Goal: Transaction & Acquisition: Download file/media

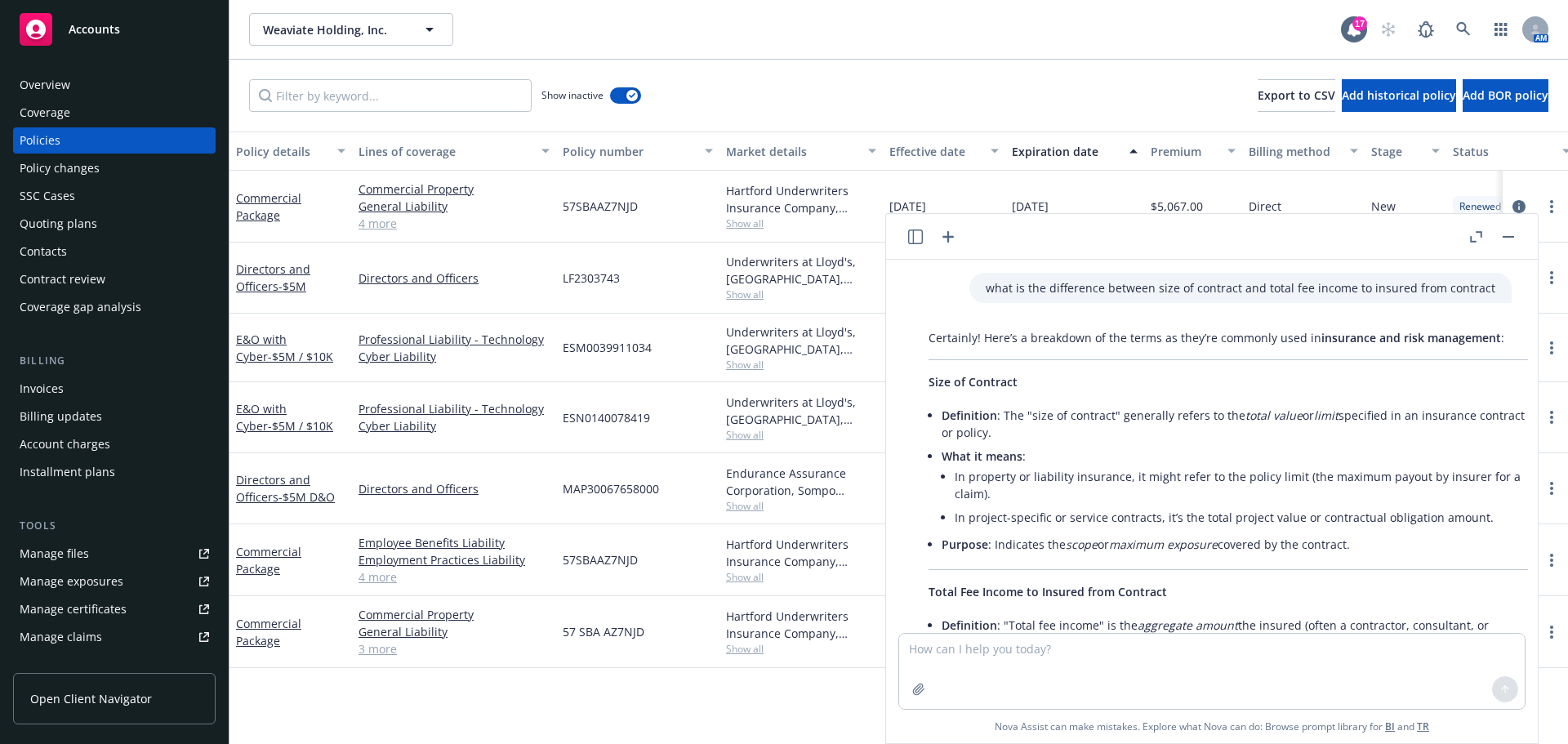
click at [1512, 237] on rect "button" at bounding box center [1508, 237] width 11 height 2
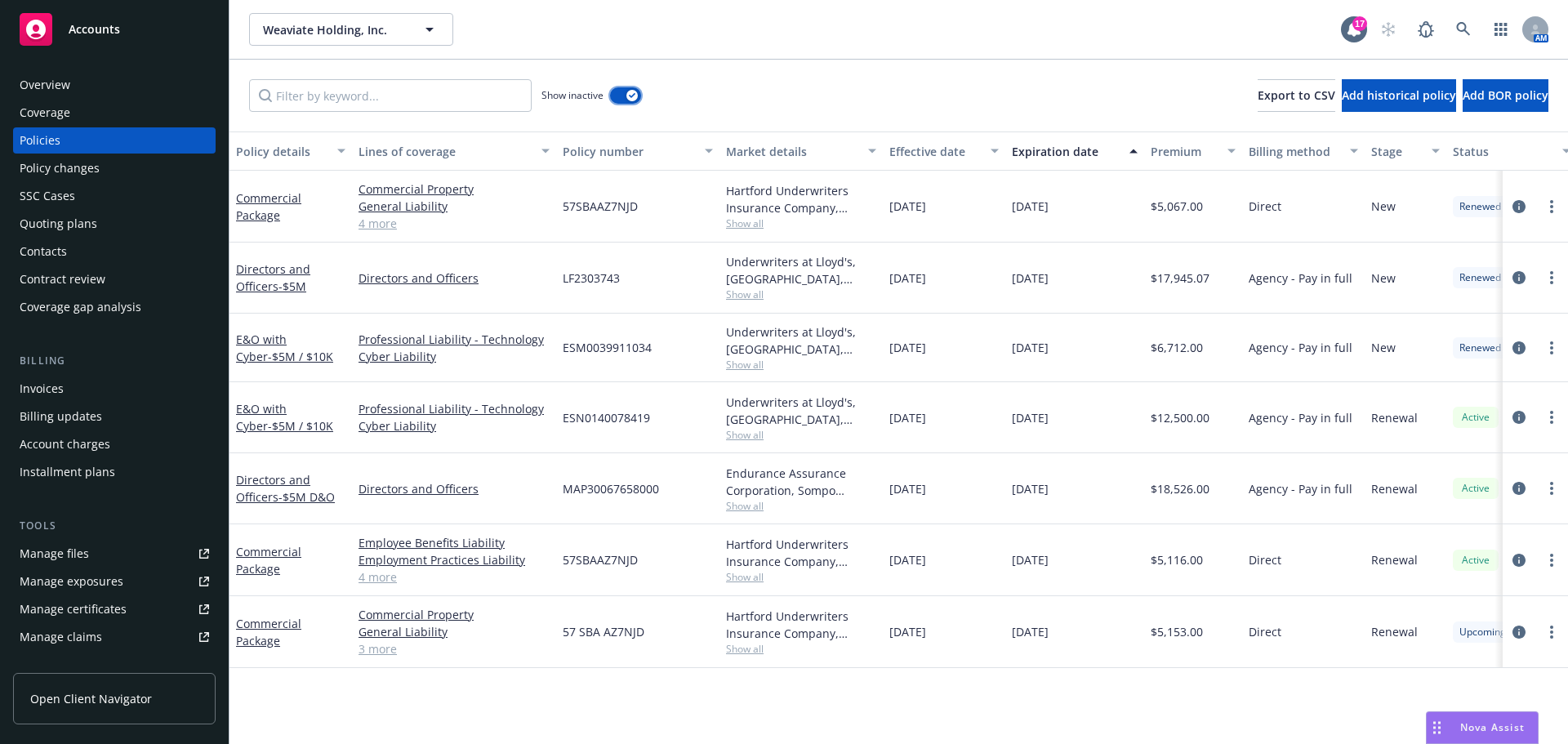
click at [617, 97] on button "button" at bounding box center [625, 95] width 31 height 16
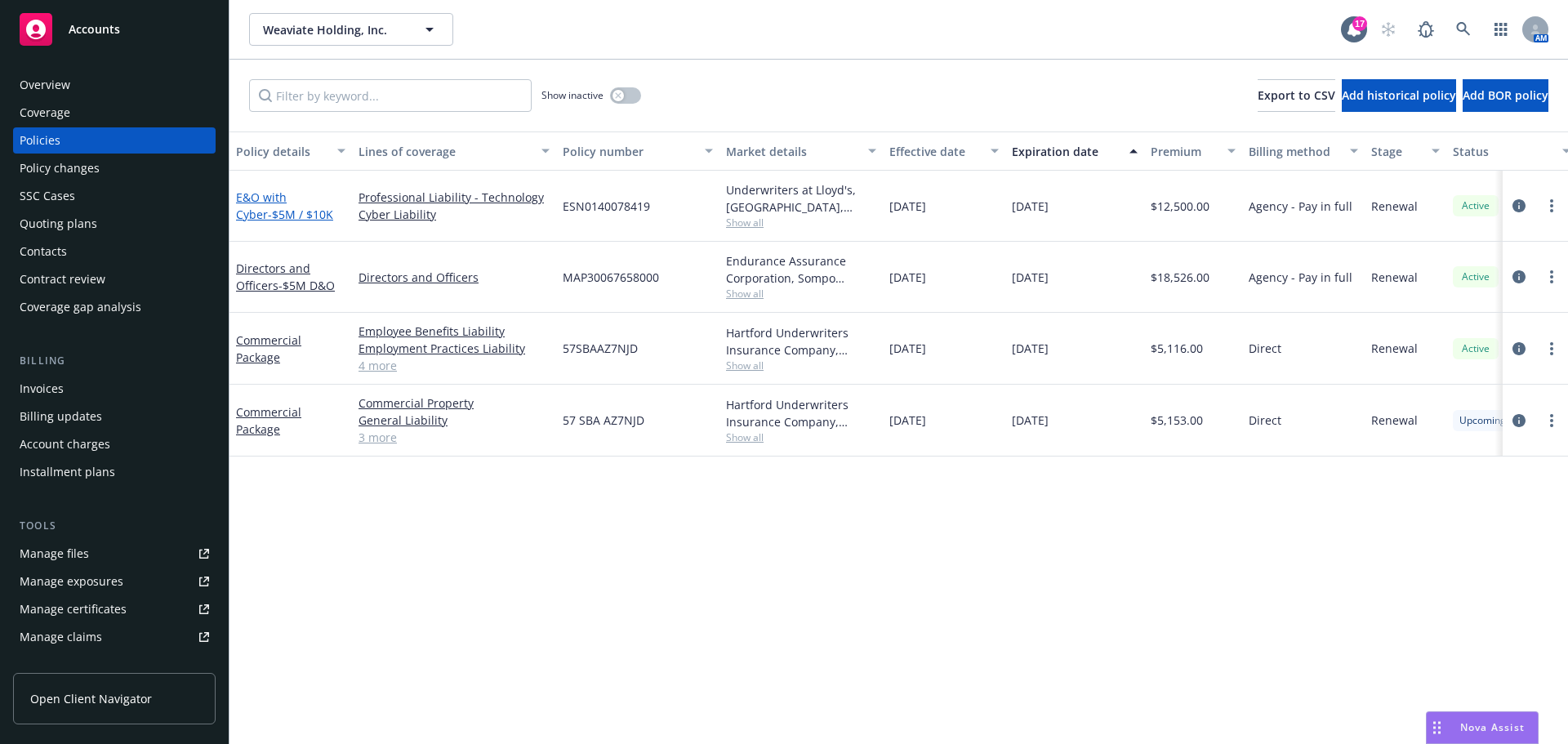
click at [268, 218] on span "- $5M / $10K" at bounding box center [300, 215] width 65 height 16
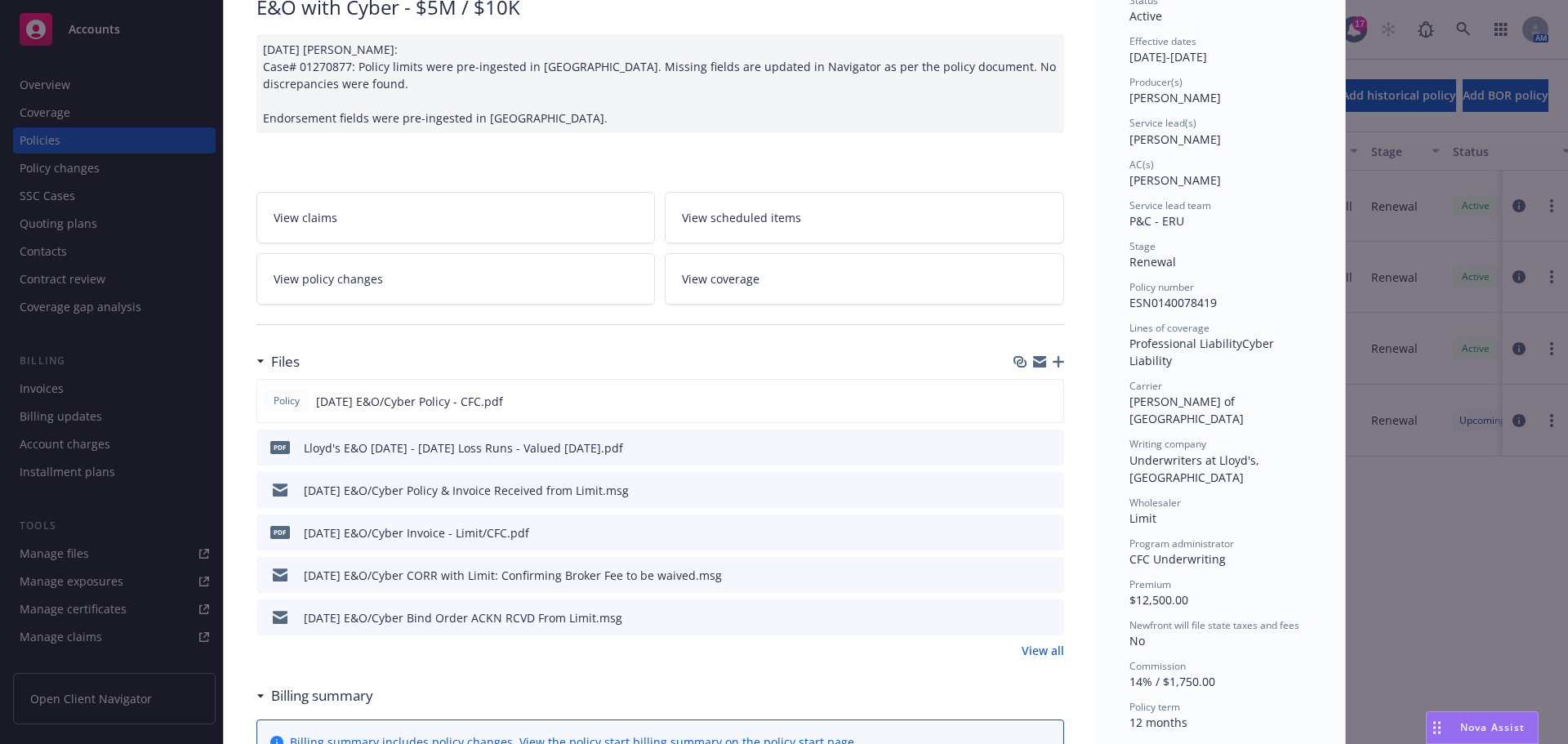
scroll to position [245, 0]
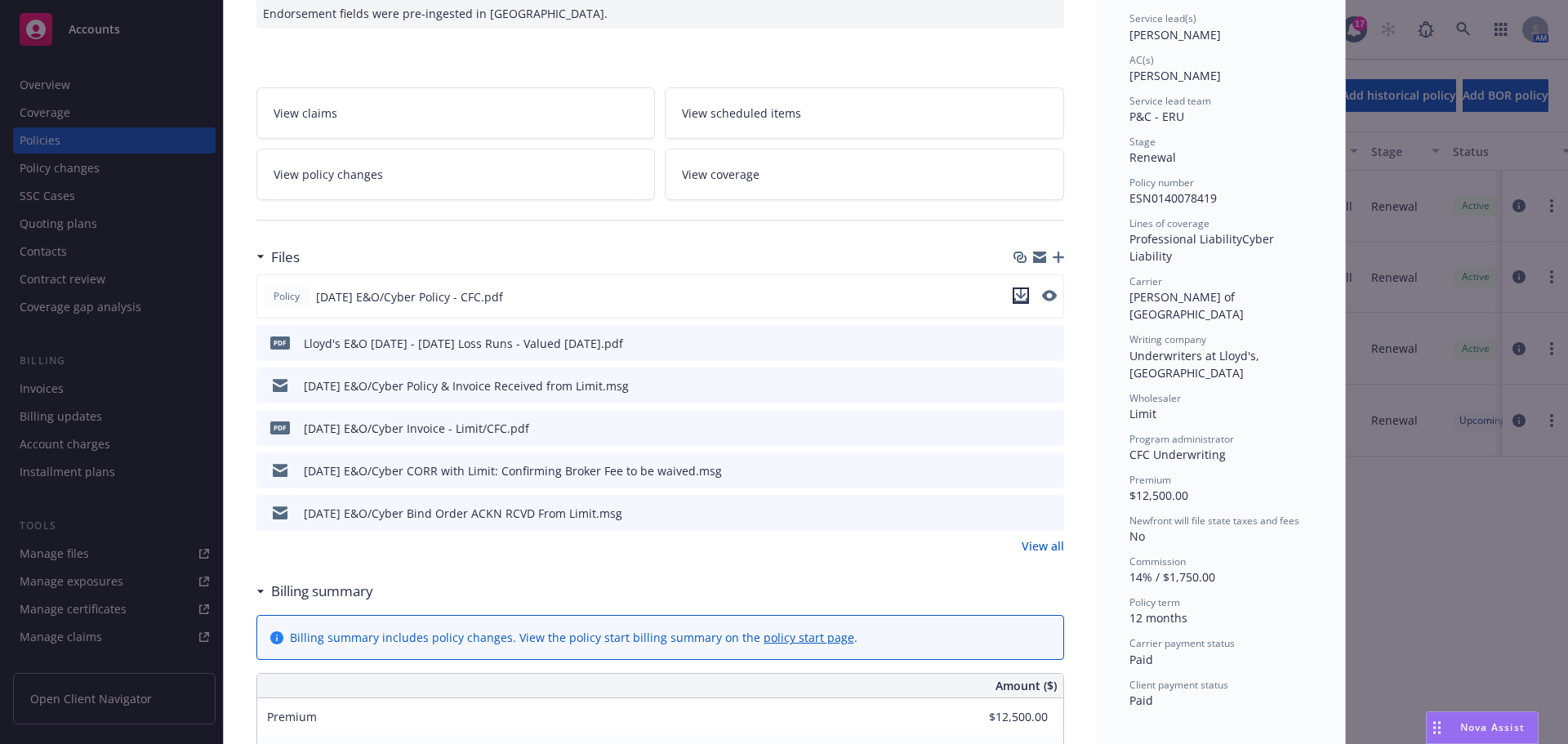
click at [1015, 293] on icon "download file" at bounding box center [1021, 295] width 13 height 13
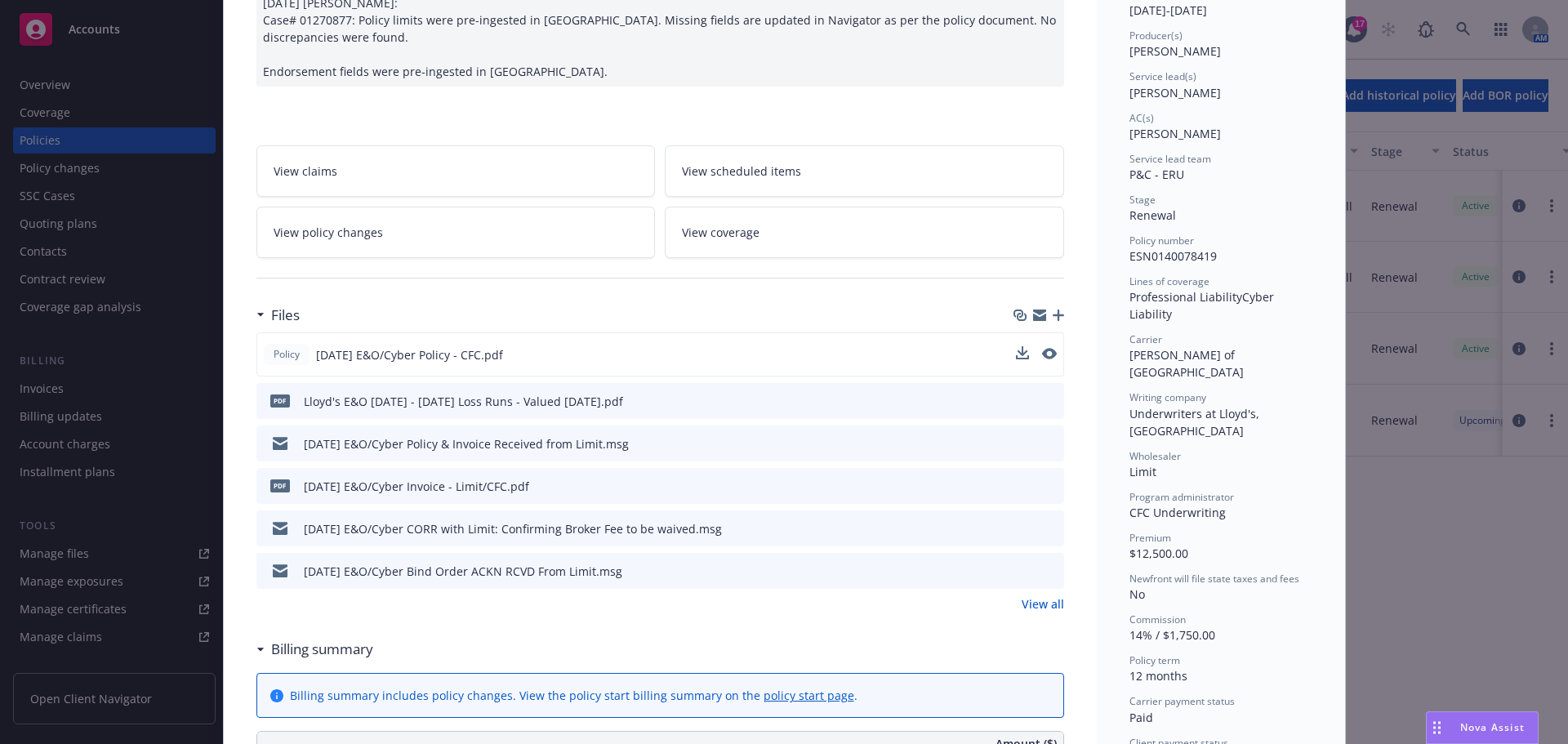
scroll to position [0, 0]
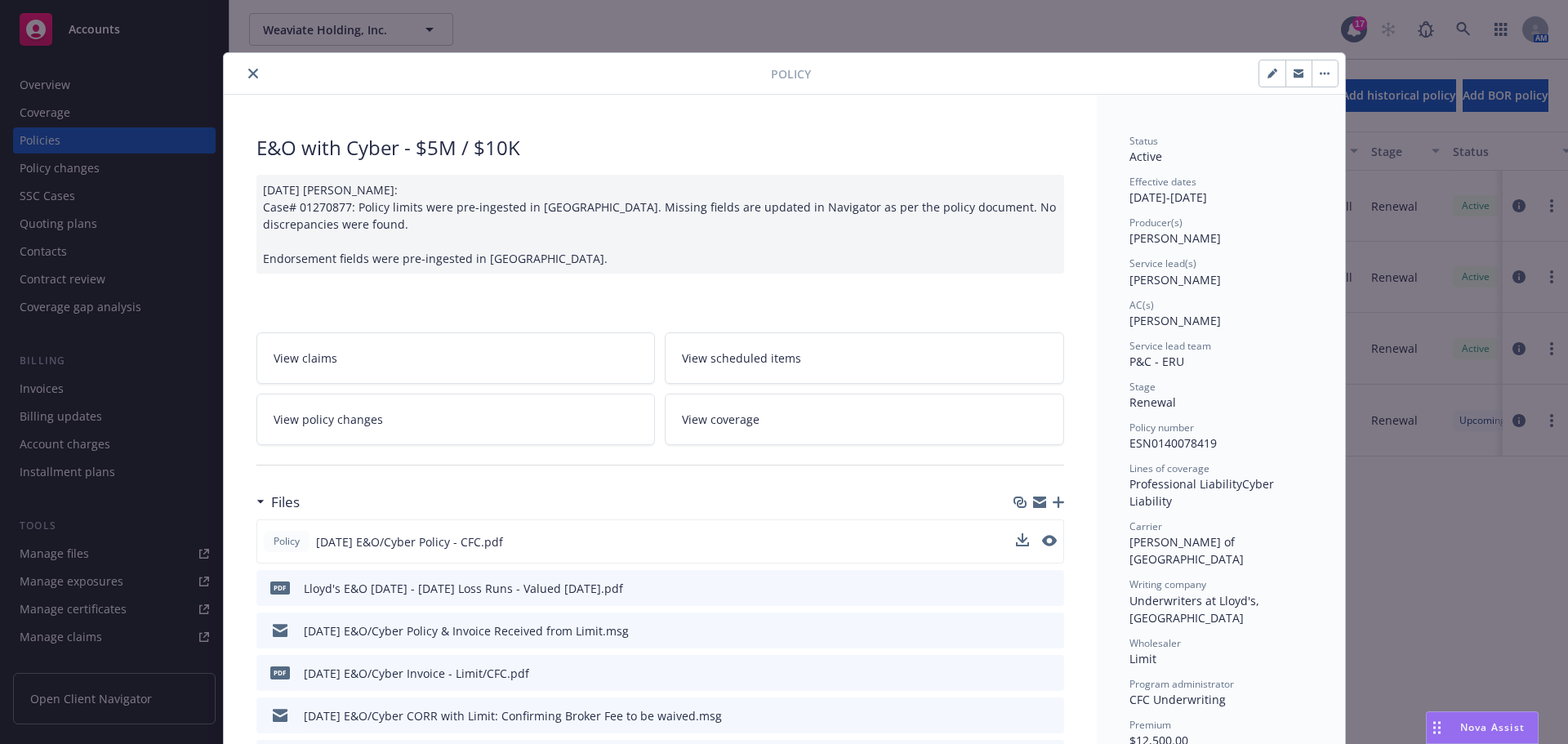
click at [250, 67] on button "close" at bounding box center [254, 74] width 20 height 20
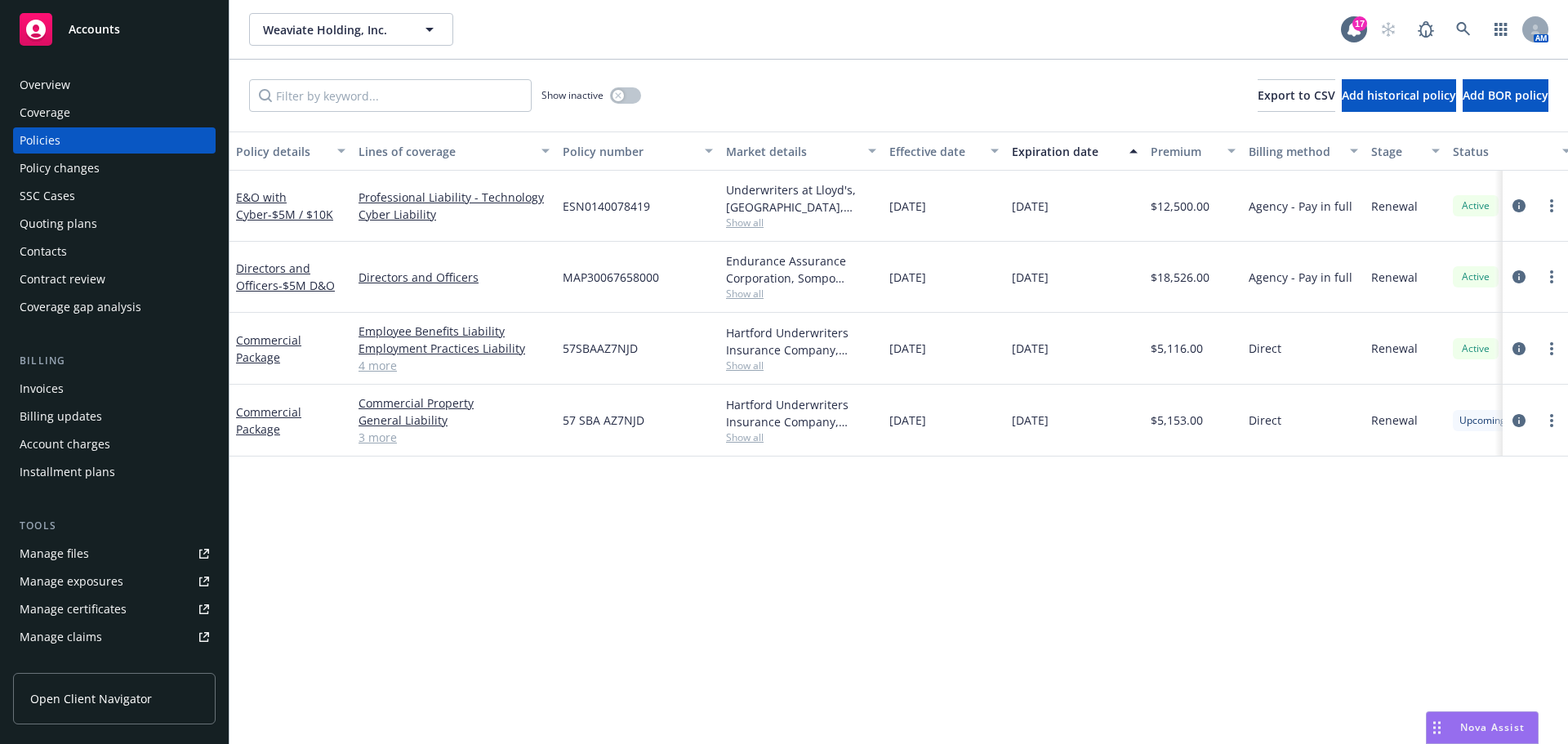
click at [70, 378] on div "Invoices" at bounding box center [115, 388] width 190 height 26
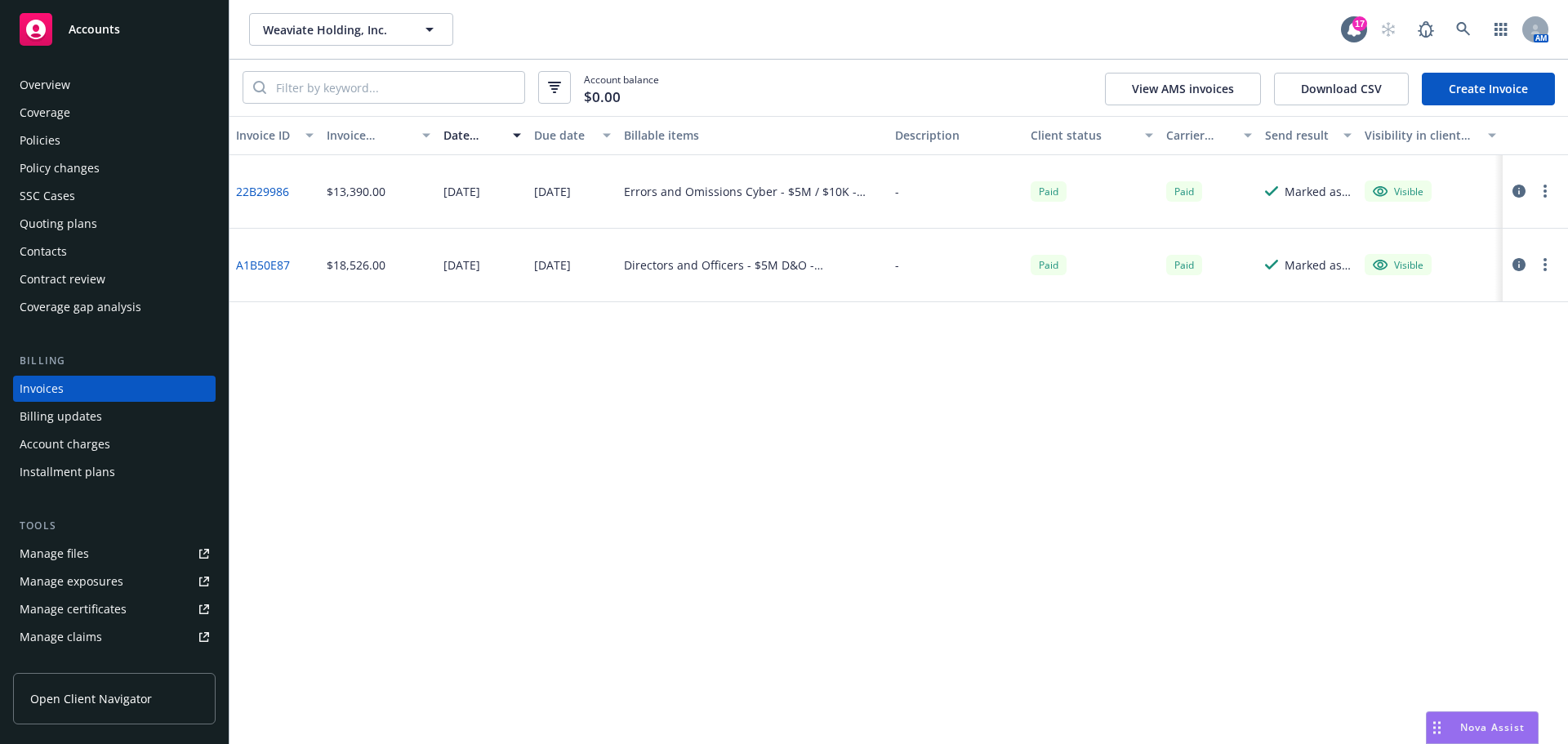
click at [286, 191] on link "22B29986" at bounding box center [262, 191] width 53 height 17
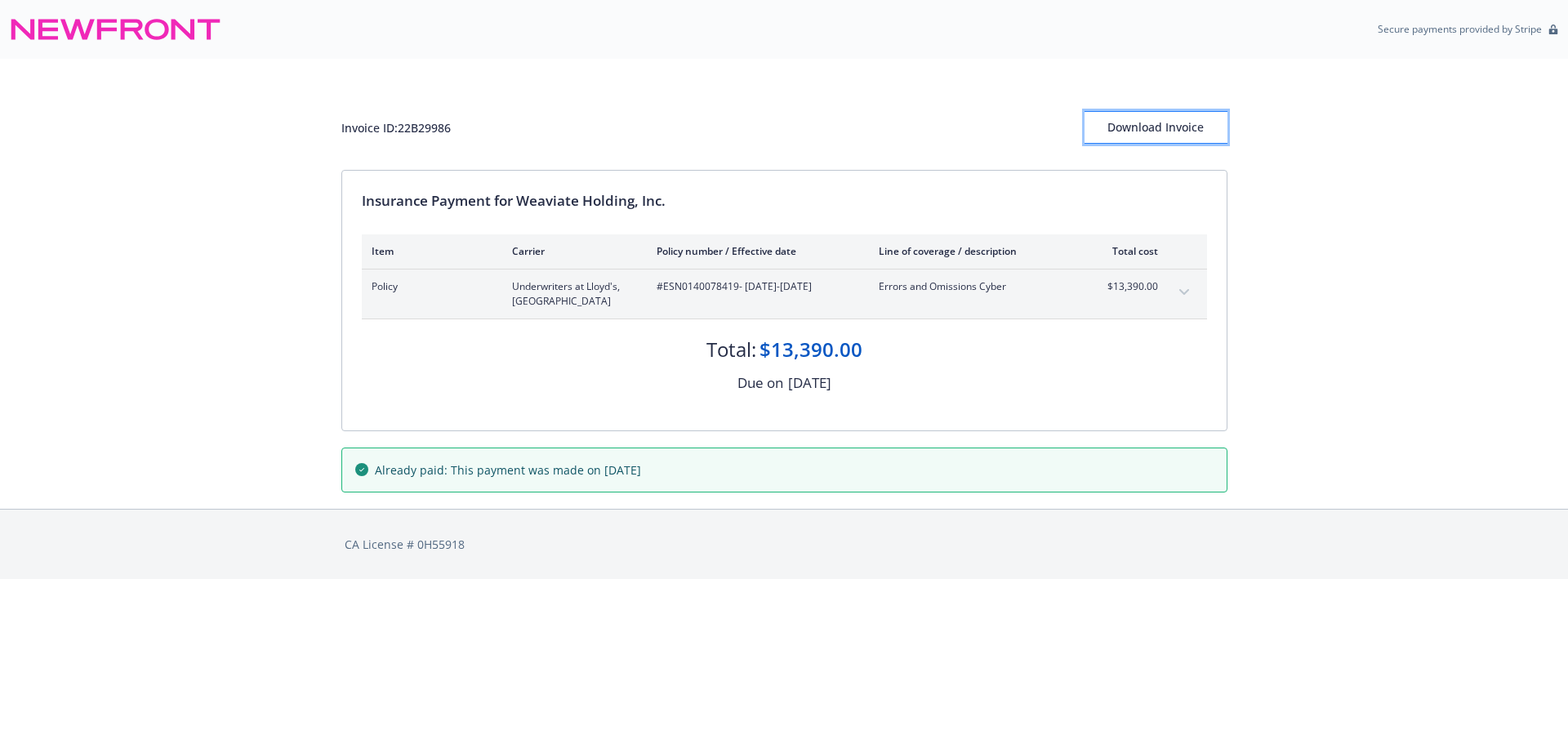
click at [1113, 134] on div "Download Invoice" at bounding box center [1156, 127] width 143 height 31
